Goal: Task Accomplishment & Management: Use online tool/utility

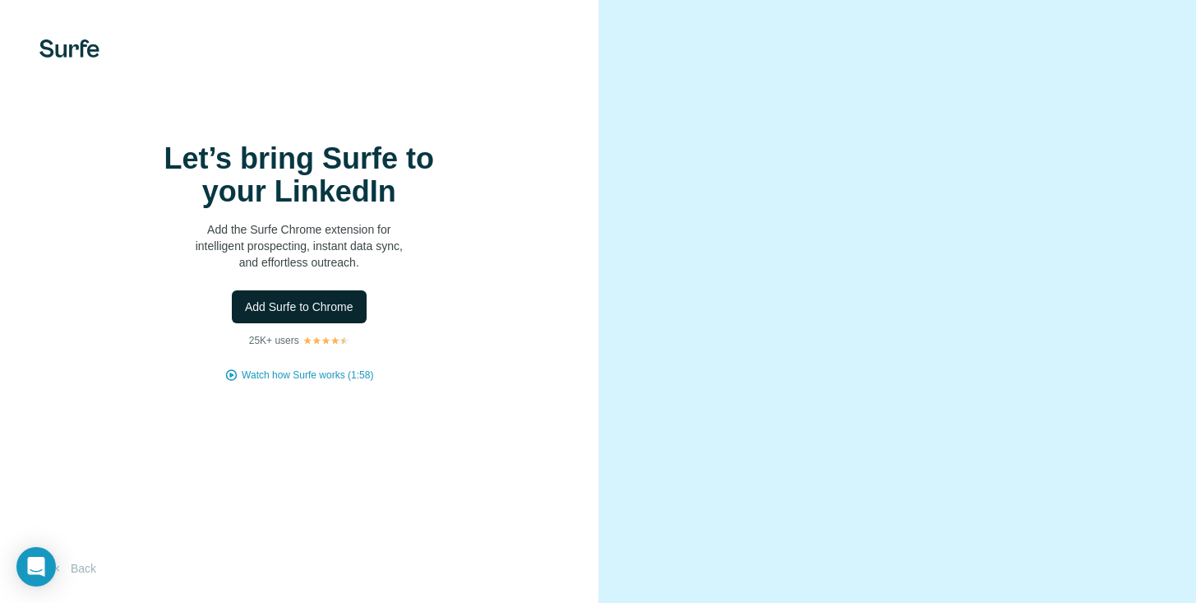
click at [355, 321] on button "Add Surfe to Chrome" at bounding box center [299, 306] width 135 height 33
click at [303, 315] on span "Add Surfe to Chrome" at bounding box center [299, 306] width 109 height 16
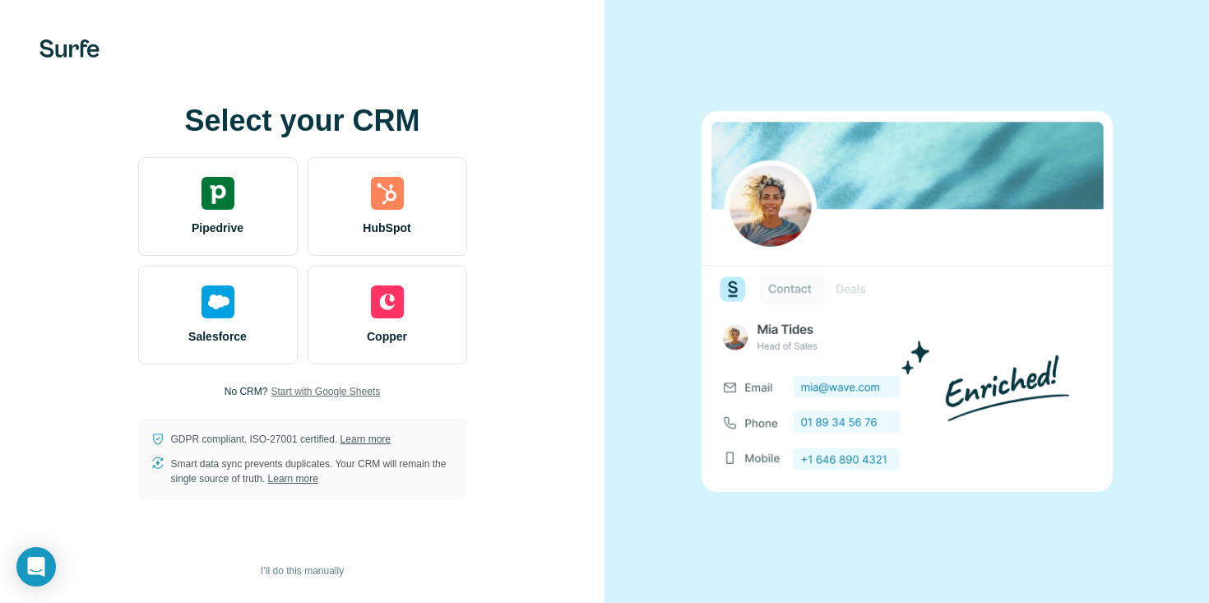
click at [359, 394] on span "Start with Google Sheets" at bounding box center [324, 391] width 109 height 15
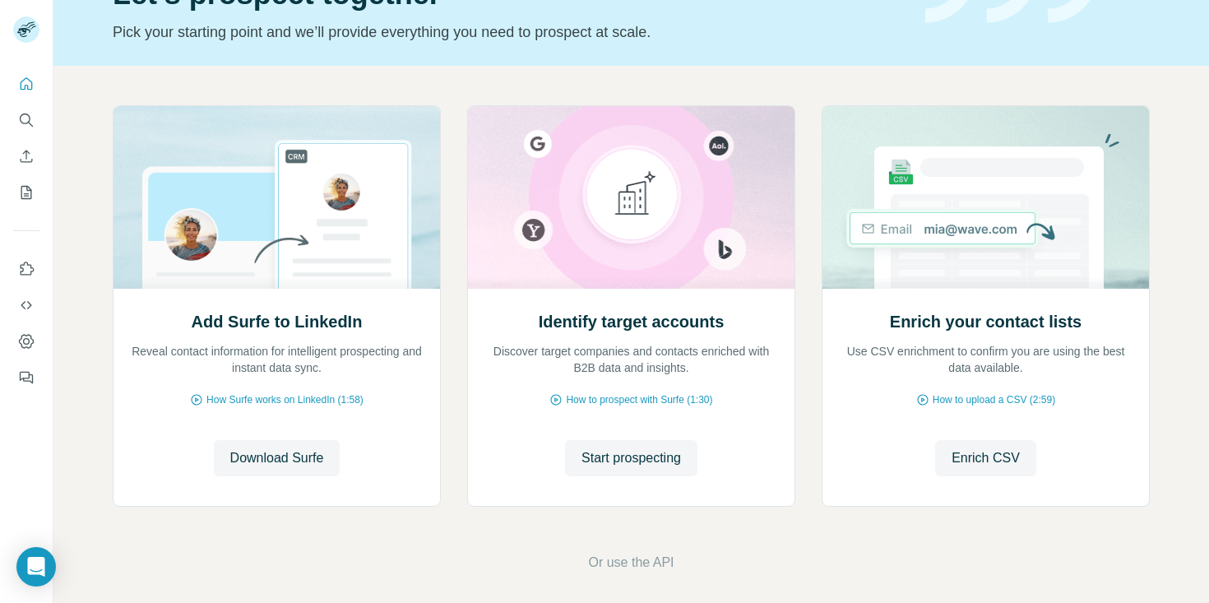
scroll to position [94, 0]
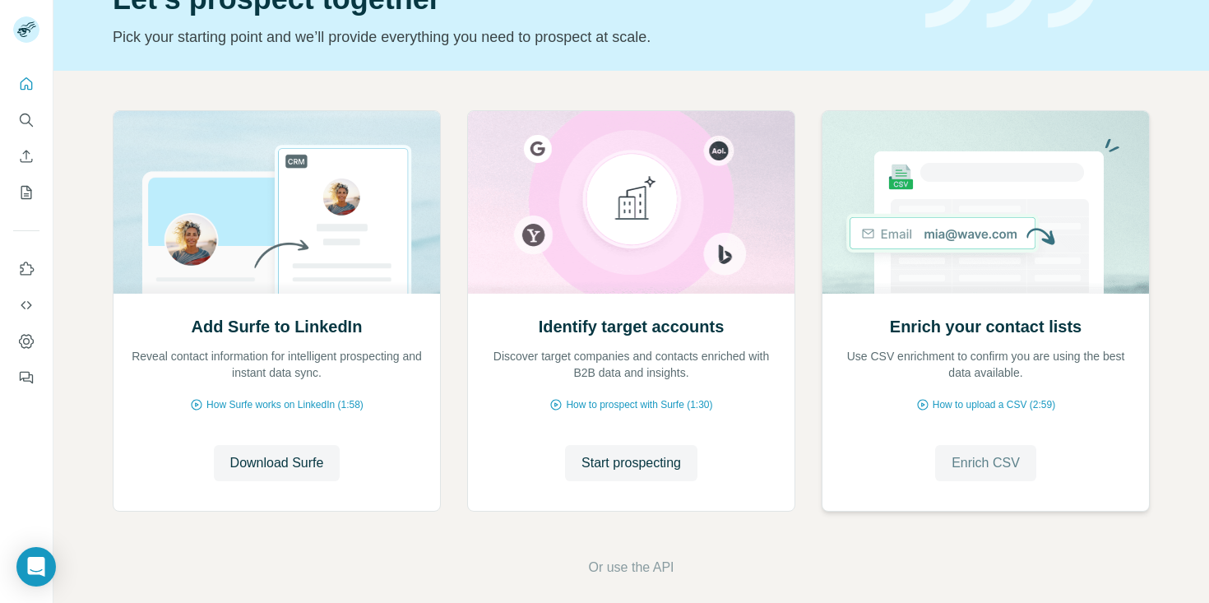
click at [953, 466] on span "Enrich CSV" at bounding box center [985, 463] width 68 height 20
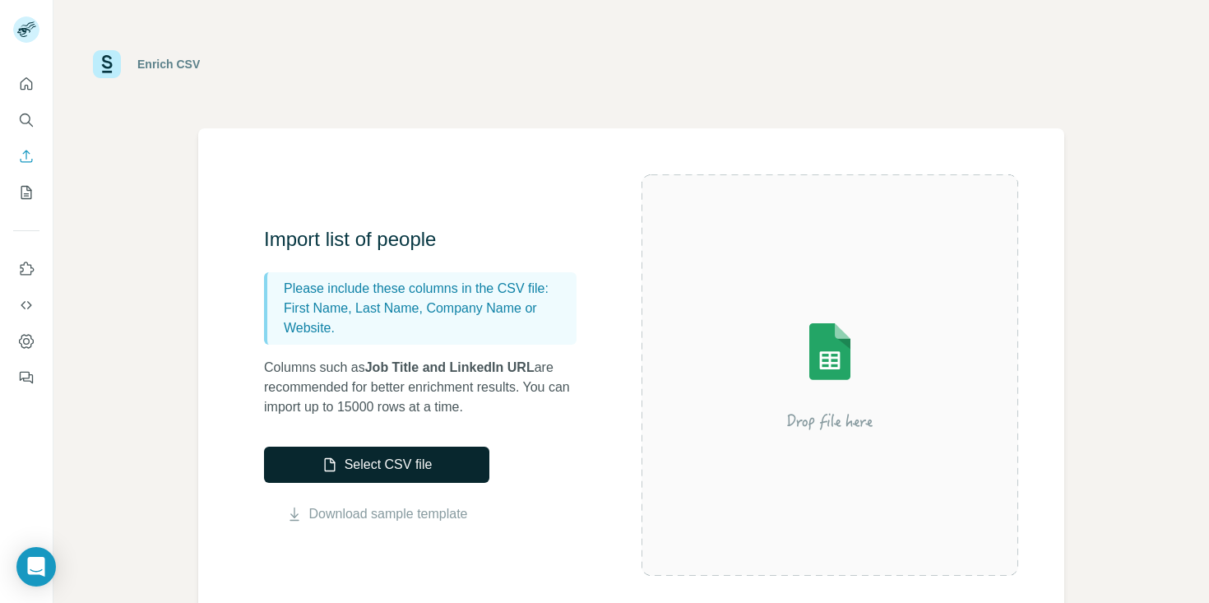
click at [406, 464] on button "Select CSV file" at bounding box center [376, 464] width 225 height 36
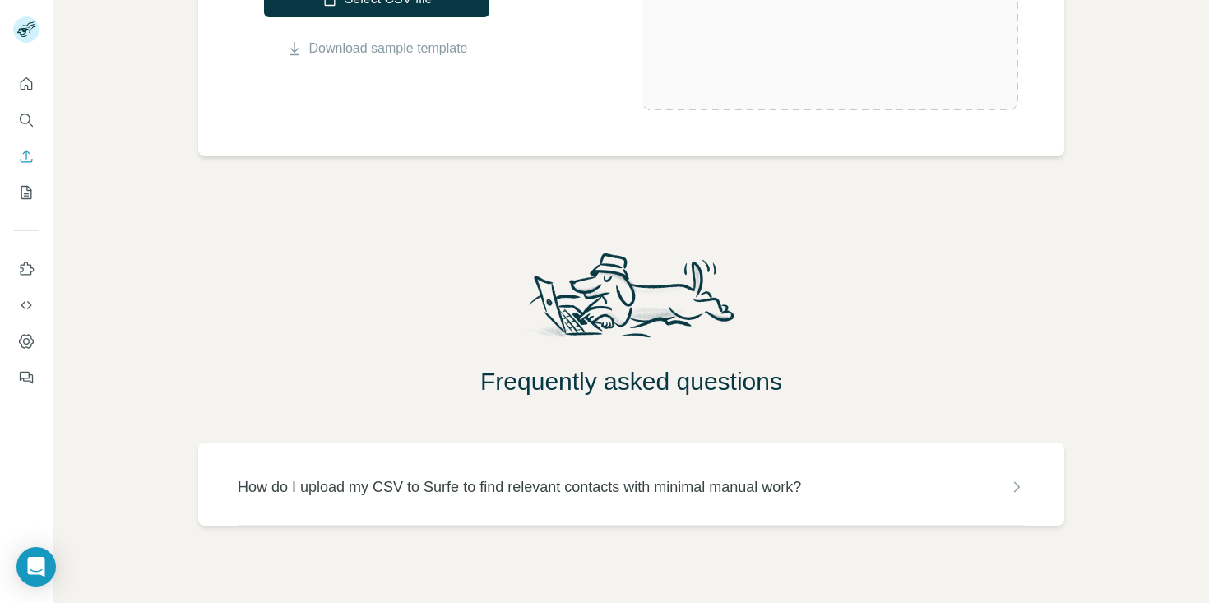
scroll to position [484, 0]
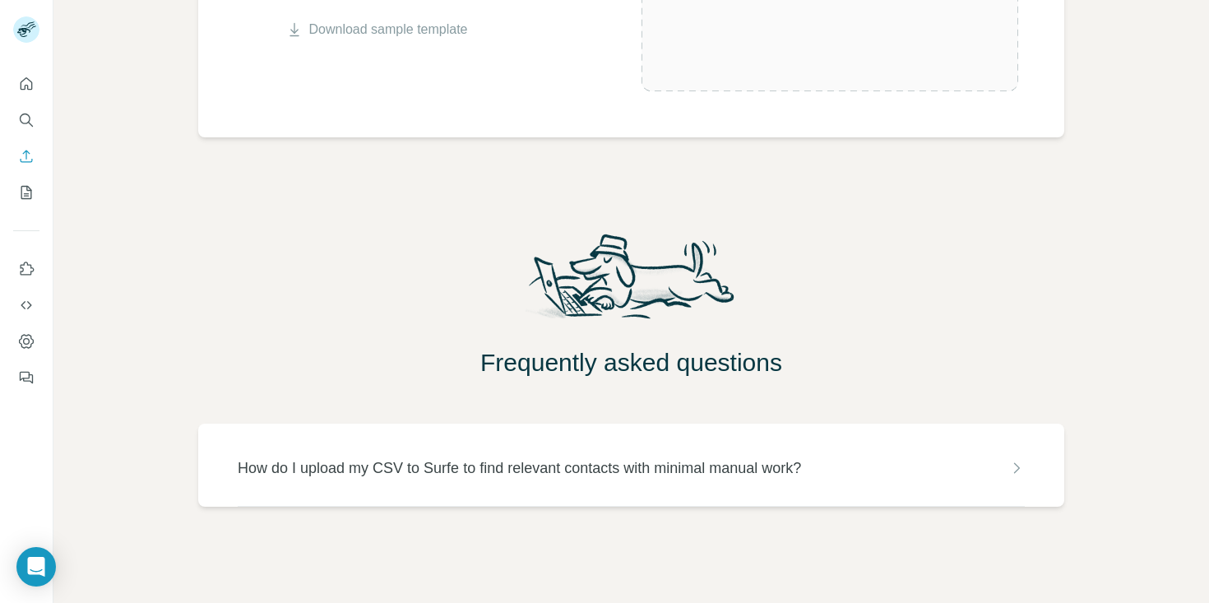
click at [1008, 462] on icon at bounding box center [1016, 468] width 16 height 16
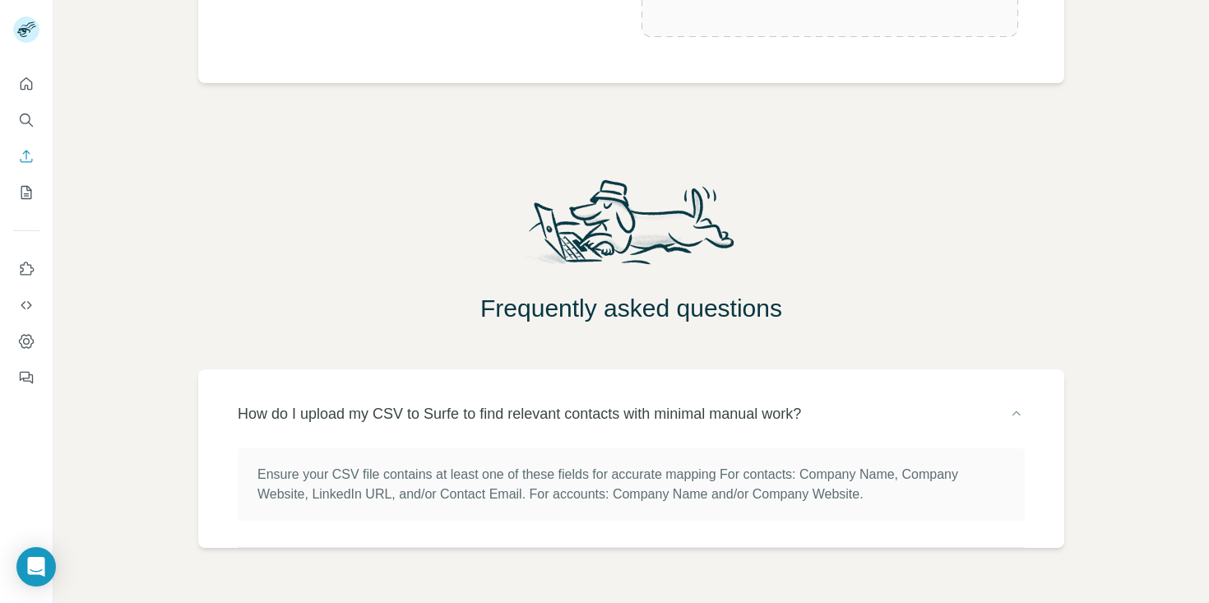
scroll to position [547, 0]
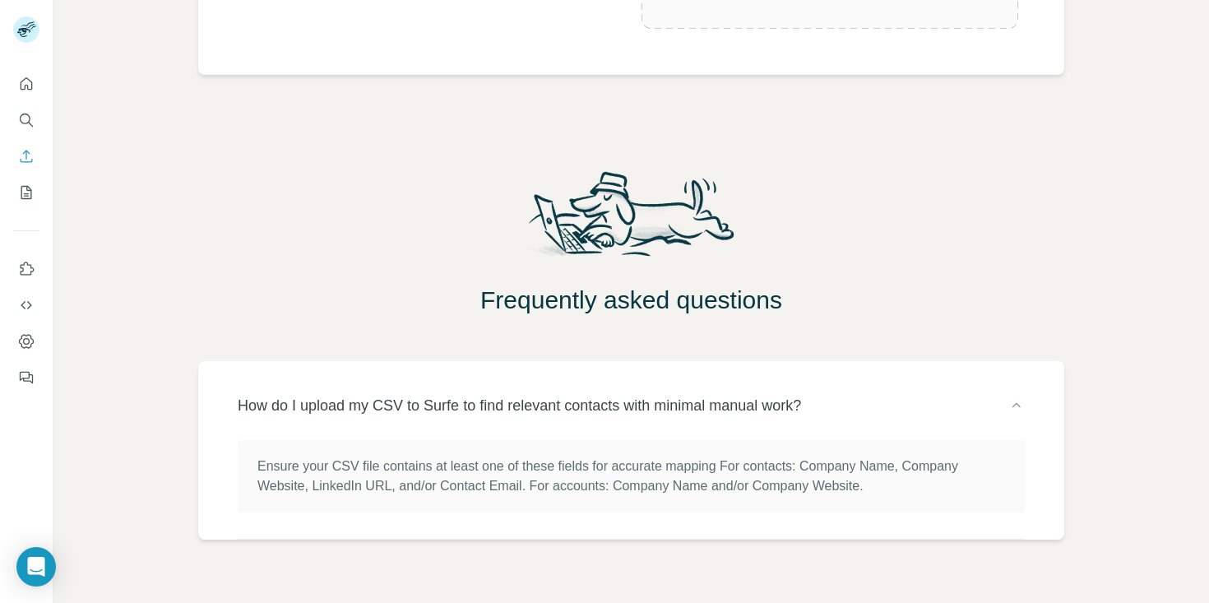
click at [1009, 398] on icon at bounding box center [1016, 405] width 16 height 16
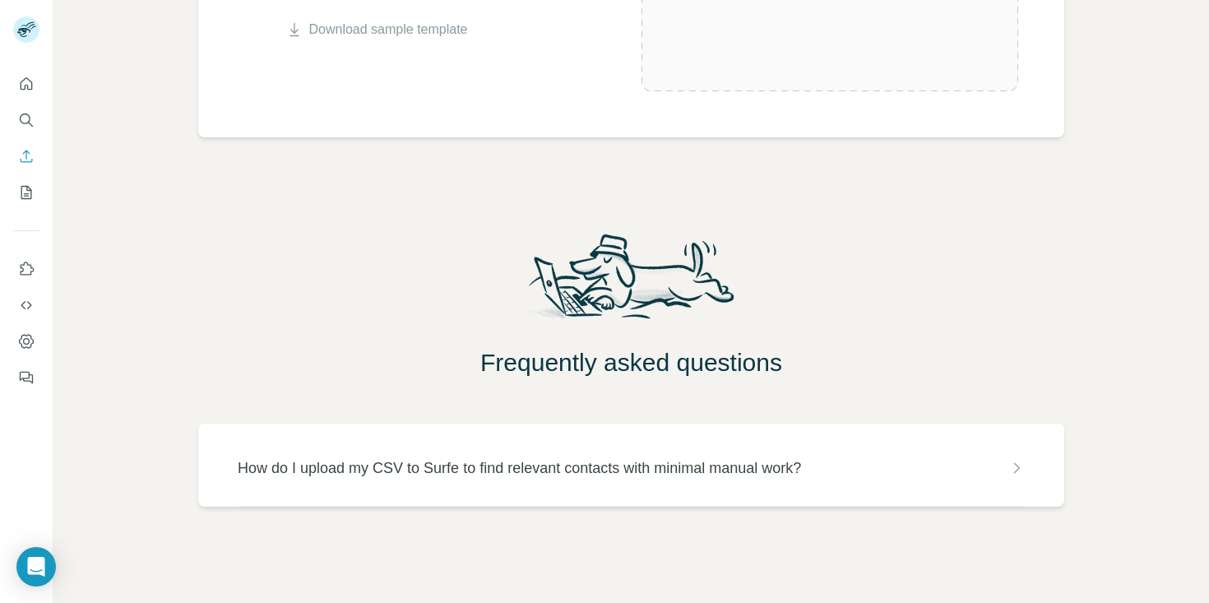
scroll to position [0, 0]
